Goal: Check status

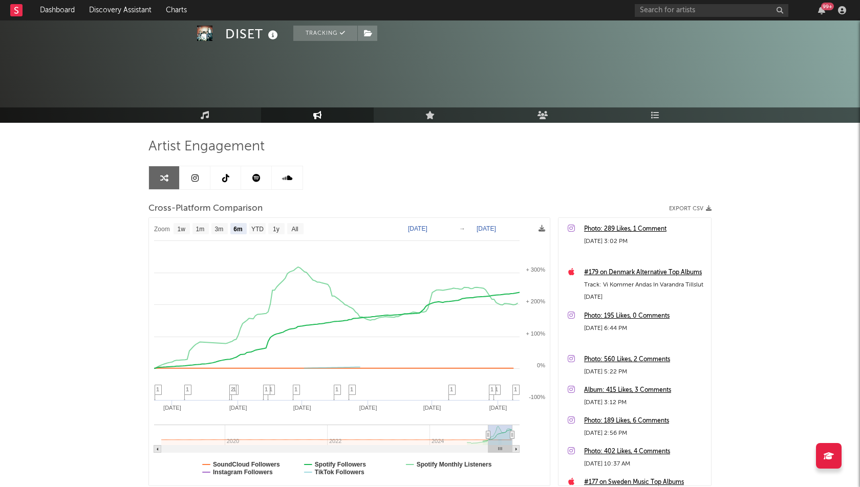
select select "6m"
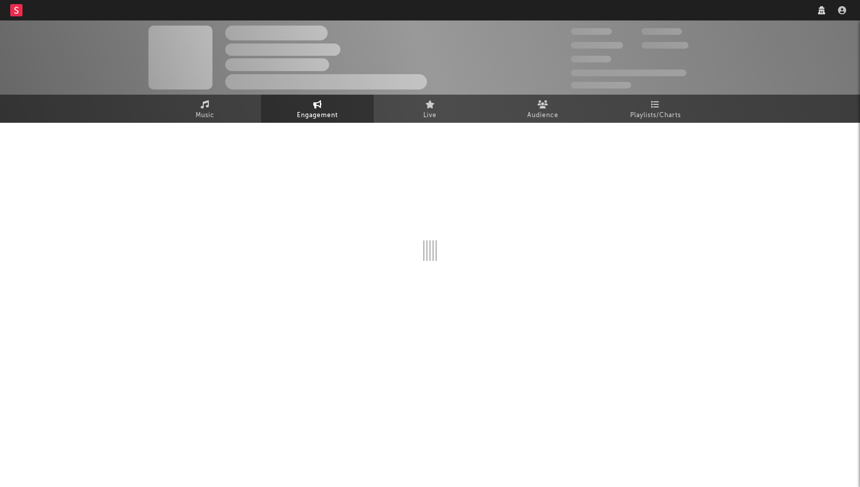
select select "1w"
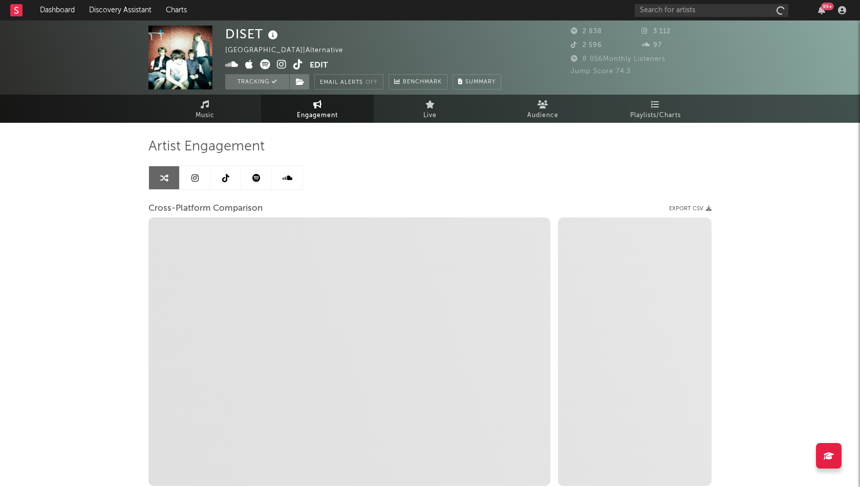
select select "1m"
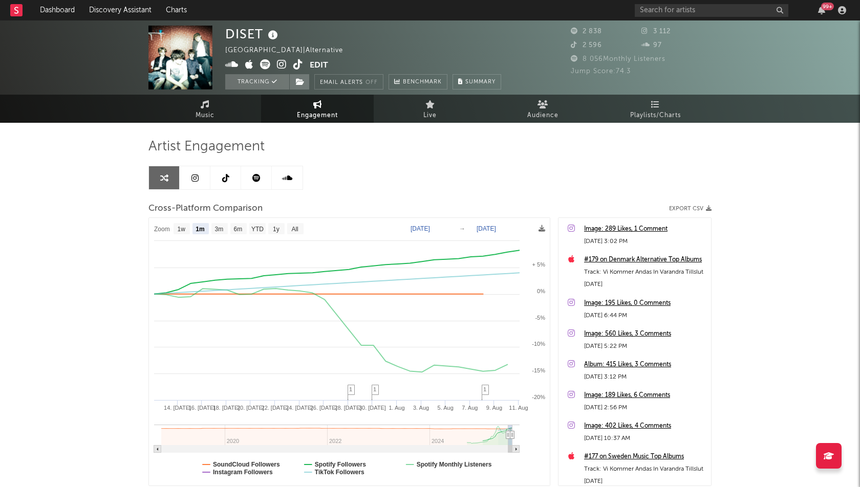
select select "1m"
